Goal: Task Accomplishment & Management: Manage account settings

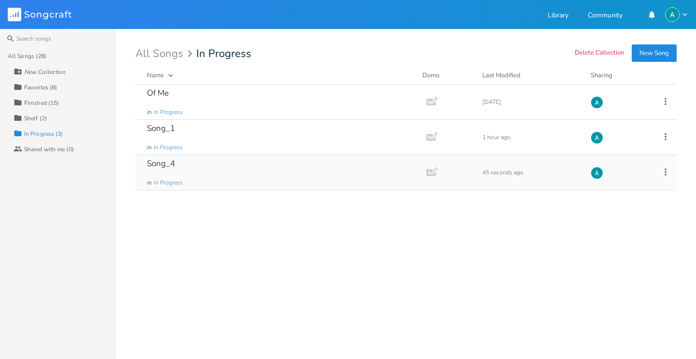
click at [203, 164] on div "Song_4 in In Progress" at bounding box center [279, 172] width 264 height 35
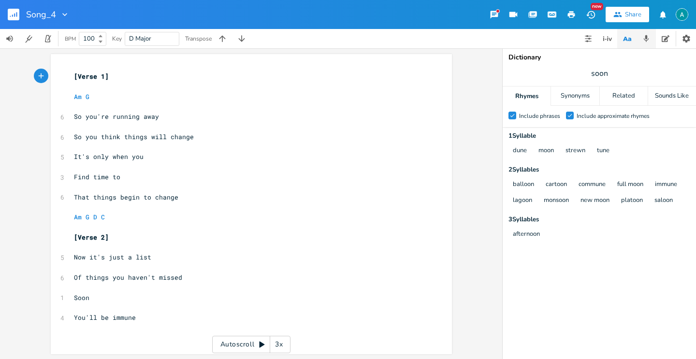
click at [645, 36] on icon "button" at bounding box center [646, 38] width 9 height 9
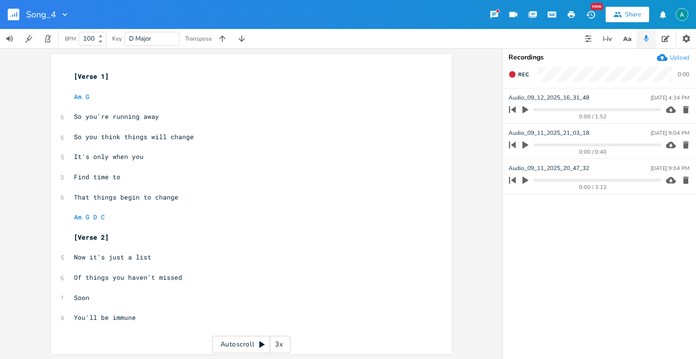
click at [526, 111] on icon "button" at bounding box center [526, 109] width 6 height 7
click at [129, 223] on pre "​" at bounding box center [246, 227] width 349 height 10
click at [132, 219] on pre "Am G D C" at bounding box center [246, 217] width 349 height 10
type textarea "G"
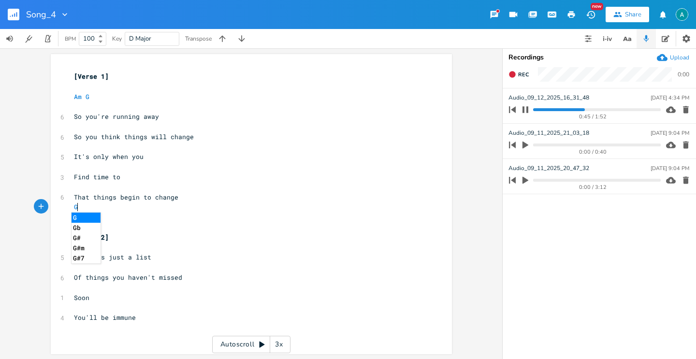
click at [522, 108] on icon "button" at bounding box center [526, 110] width 8 height 8
click at [86, 207] on pre "G" at bounding box center [246, 207] width 349 height 10
type textarea "G"
click at [139, 273] on span "Of things you haven't missed" at bounding box center [128, 277] width 108 height 9
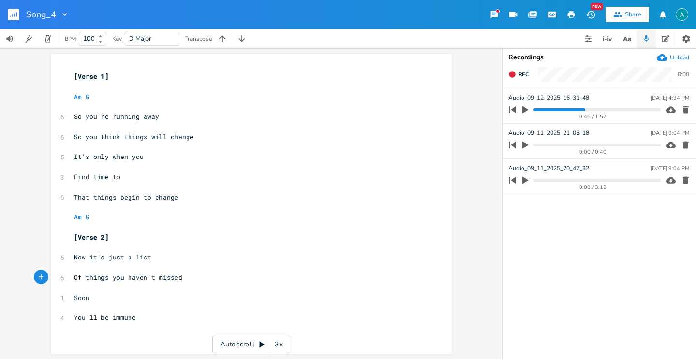
type textarea "haven"
click at [139, 273] on span "Of things you haven't missed" at bounding box center [128, 277] width 108 height 9
type textarea "just"
click at [103, 298] on pre "Soon" at bounding box center [246, 298] width 349 height 10
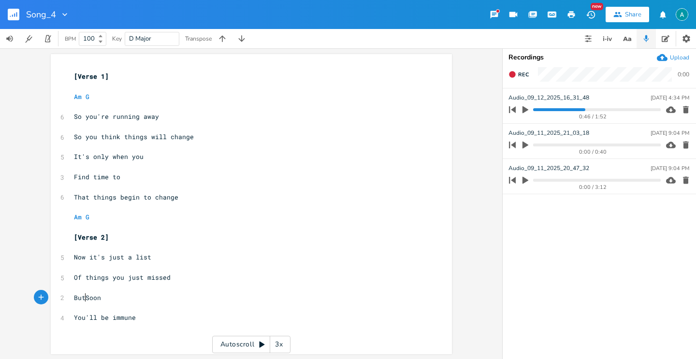
type textarea "But"
type textarea "s"
click at [145, 318] on pre "You'll be immune" at bounding box center [246, 318] width 349 height 10
type textarea "too"
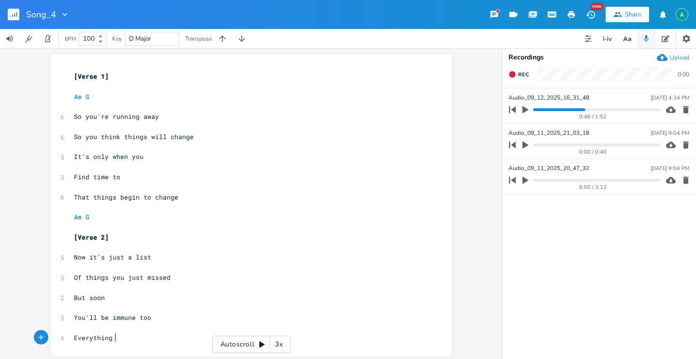
scroll to position [0, 32]
type textarea "Everything"
click at [630, 36] on icon "button" at bounding box center [627, 39] width 12 height 12
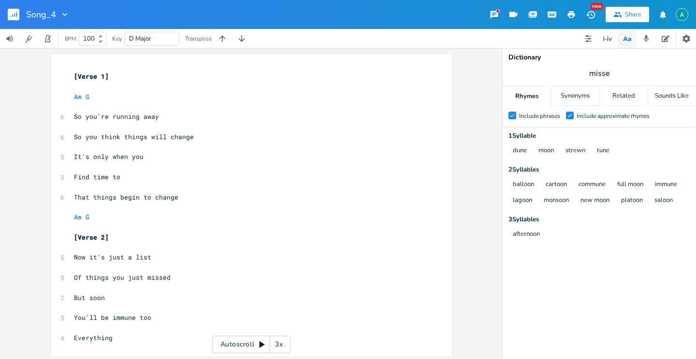
type input "missed"
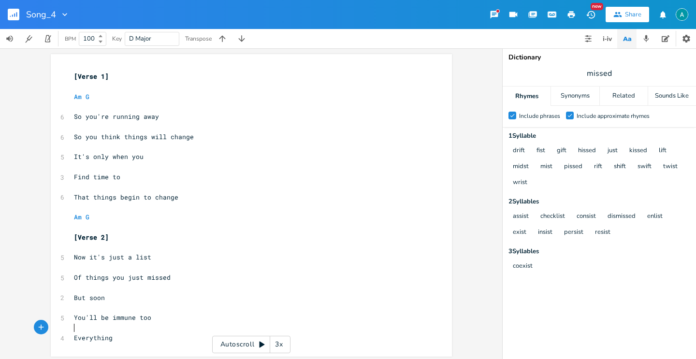
click at [130, 333] on div "[Verse 1] ​ Am G ​ 6 So you're running away ​ 6 So you think things will change…" at bounding box center [246, 208] width 349 height 272
click at [128, 338] on pre "Everything" at bounding box center [246, 338] width 349 height 10
type textarea "on your wrist"
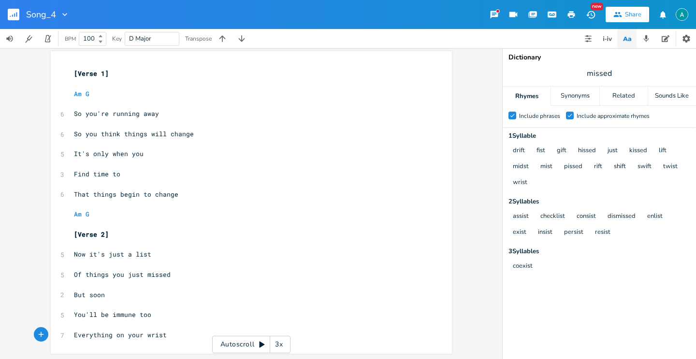
scroll to position [3, 0]
click at [19, 15] on button "button" at bounding box center [17, 14] width 19 height 23
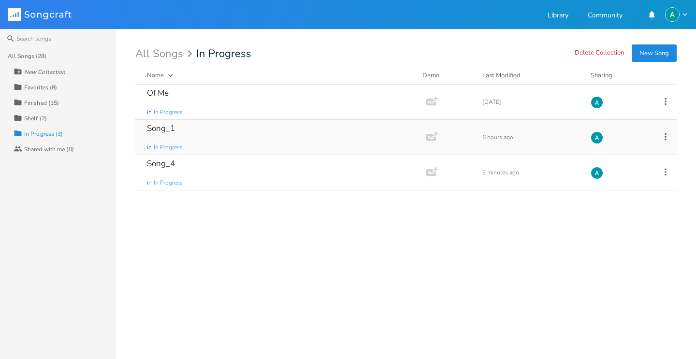
click at [668, 138] on icon at bounding box center [666, 137] width 11 height 11
click at [339, 211] on div "Of Me in In Progress Add Demo [DATE] Song_1 in In Progress Add Demo 6 hours ago…" at bounding box center [406, 218] width 542 height 267
click at [192, 130] on div "Song_1 in In Progress" at bounding box center [279, 137] width 264 height 35
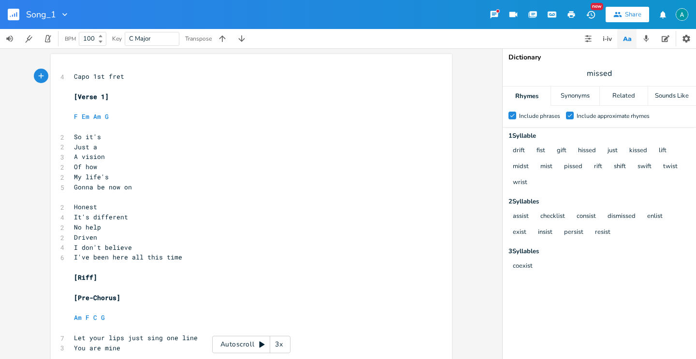
click at [14, 14] on icon "button" at bounding box center [14, 15] width 1 height 3
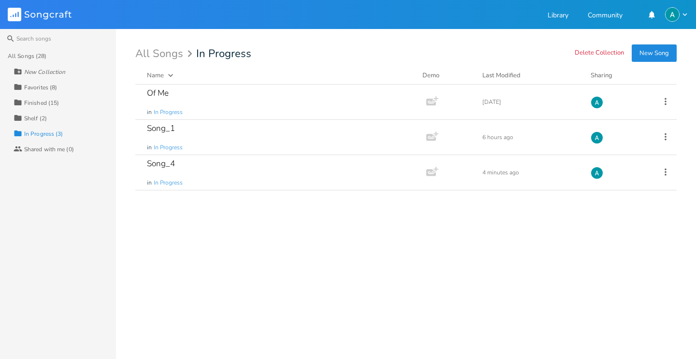
click at [52, 88] on div "Favorites (8)" at bounding box center [40, 88] width 33 height 6
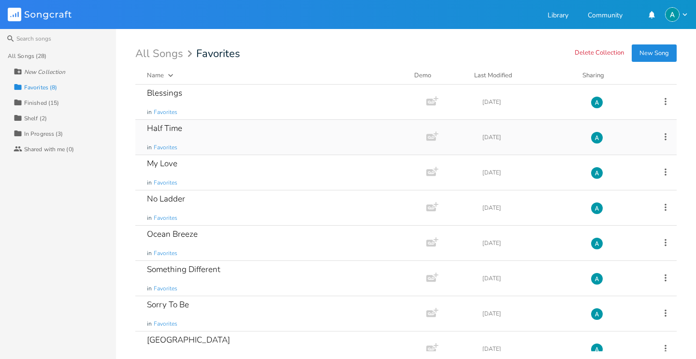
click at [227, 139] on div "Half Time in Favorites" at bounding box center [279, 137] width 264 height 35
click at [224, 170] on div "My Love in Favorites" at bounding box center [279, 172] width 264 height 35
click at [234, 176] on div "My Love in Favorites" at bounding box center [279, 172] width 264 height 35
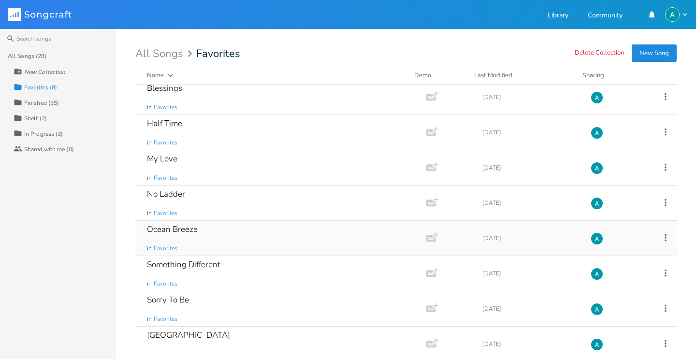
scroll to position [15, 0]
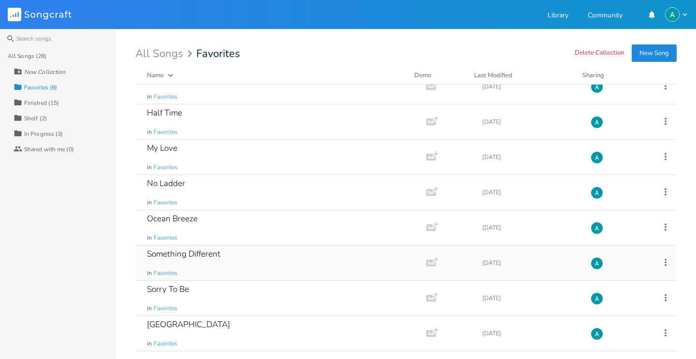
click at [250, 261] on div "Something Different in Favorites" at bounding box center [279, 263] width 264 height 35
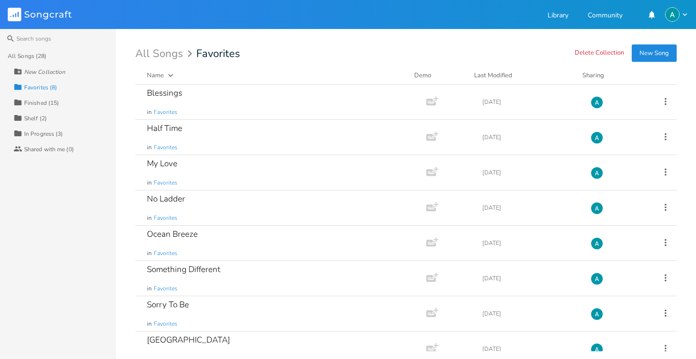
click at [56, 105] on div "Finished (15)" at bounding box center [41, 103] width 35 height 6
click at [665, 175] on icon at bounding box center [666, 171] width 2 height 7
click at [665, 171] on icon at bounding box center [666, 171] width 2 height 7
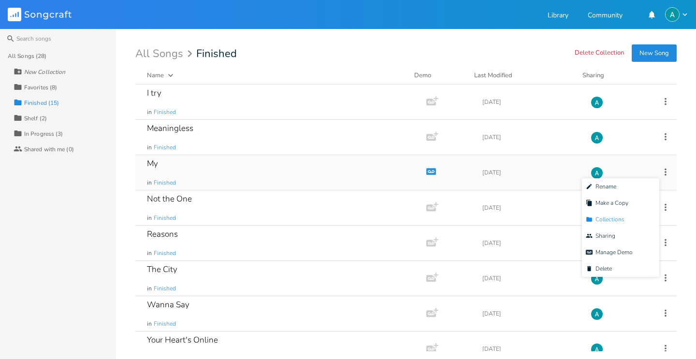
click at [607, 216] on span "Collection Collections" at bounding box center [605, 219] width 39 height 7
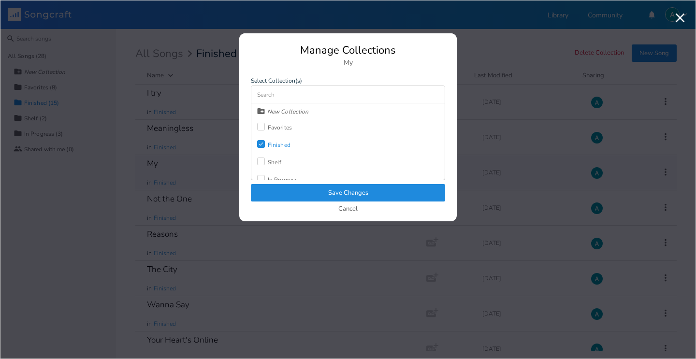
click at [268, 140] on div "Check Finished" at bounding box center [273, 144] width 33 height 17
click at [264, 125] on div at bounding box center [261, 127] width 8 height 8
click at [299, 191] on button "Save Changes" at bounding box center [348, 192] width 194 height 17
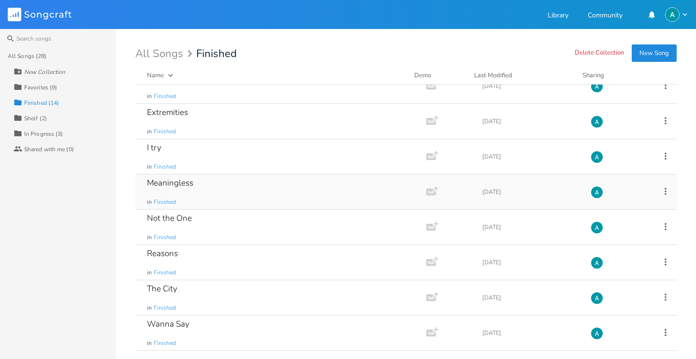
scroll to position [192, 0]
click at [257, 148] on div "I try in Finished" at bounding box center [279, 156] width 264 height 35
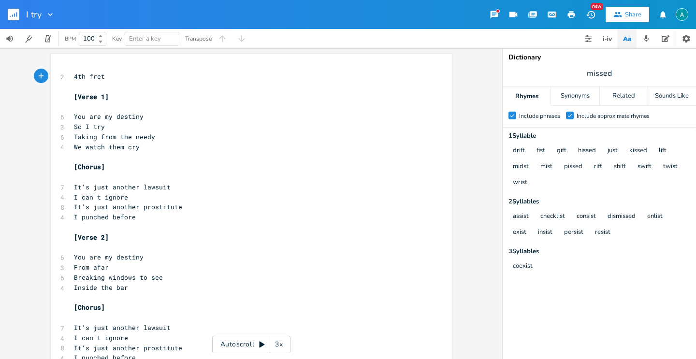
click at [7, 6] on div "I try" at bounding box center [27, 14] width 55 height 29
click at [8, 8] on button "button" at bounding box center [17, 14] width 19 height 23
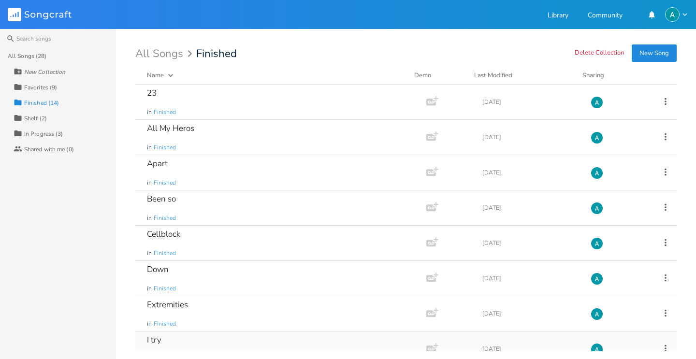
click at [660, 342] on div "I try in Finished Add Demo [DATE]" at bounding box center [406, 349] width 542 height 35
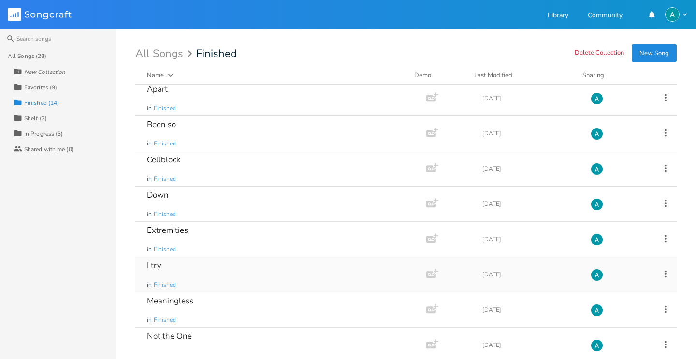
scroll to position [113, 0]
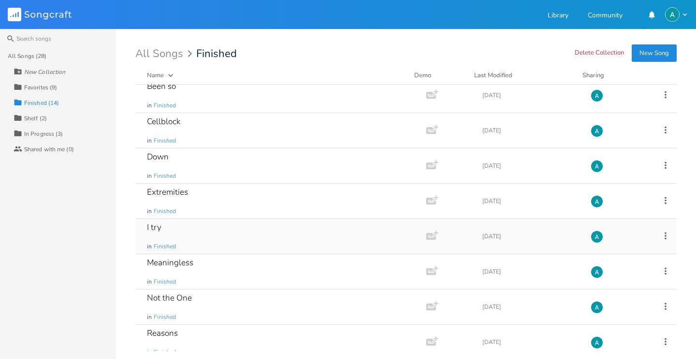
click at [662, 236] on icon at bounding box center [666, 236] width 11 height 11
click at [601, 334] on span "[PERSON_NAME]" at bounding box center [599, 333] width 26 height 7
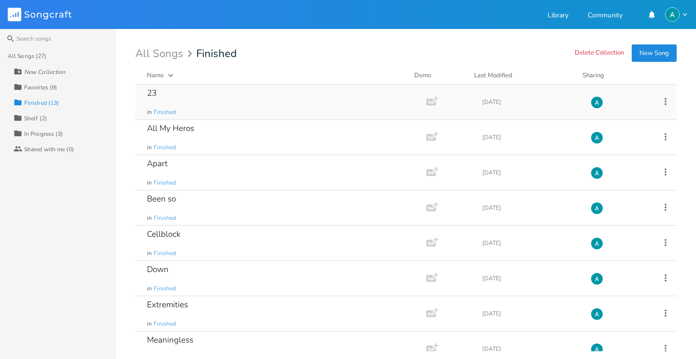
click at [222, 102] on div "23 in Finished" at bounding box center [279, 102] width 264 height 35
click at [229, 137] on div "All My Heros in Finished" at bounding box center [279, 137] width 264 height 35
click at [213, 161] on div "Apart in Finished" at bounding box center [279, 172] width 264 height 35
click at [189, 205] on div "Been so in Finished" at bounding box center [279, 208] width 264 height 35
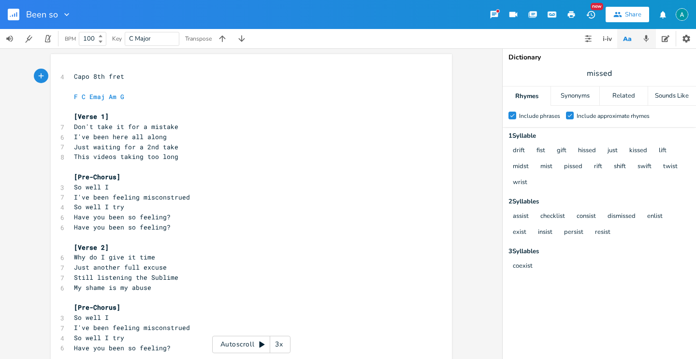
click at [639, 37] on button "button" at bounding box center [646, 38] width 19 height 19
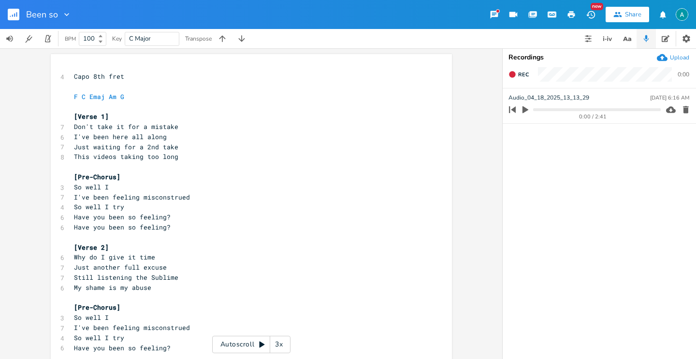
click at [529, 108] on icon "button" at bounding box center [525, 109] width 9 height 9
click at [20, 19] on button "Back to Library" at bounding box center [17, 14] width 19 height 23
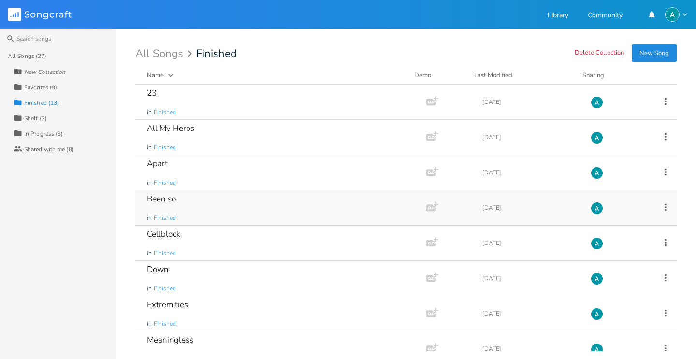
click at [662, 208] on icon at bounding box center [666, 207] width 11 height 11
click at [34, 215] on div "All Songs (27) New Collection Collection Favorites (9) Collection Finished (13)…" at bounding box center [58, 203] width 116 height 311
